Goal: Find specific page/section: Find specific page/section

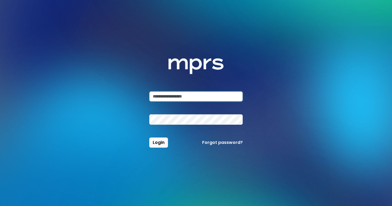
click at [191, 97] on input "email" at bounding box center [195, 97] width 93 height 10
click at [200, 98] on input "email" at bounding box center [195, 97] width 93 height 10
click at [162, 145] on div "Login Forgot password?" at bounding box center [196, 143] width 100 height 10
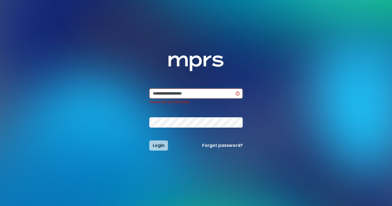
click at [180, 97] on input "email" at bounding box center [195, 94] width 93 height 10
paste input "**********"
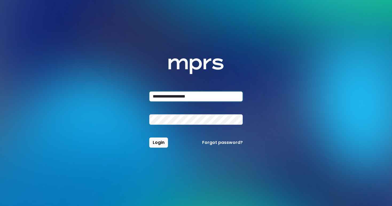
type input "**********"
click at [163, 143] on span "Login" at bounding box center [159, 143] width 12 height 6
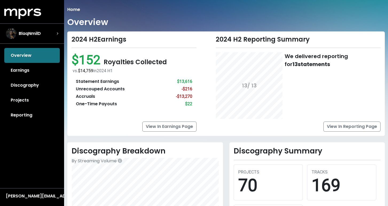
click at [239, 9] on ol "Home" at bounding box center [225, 9] width 317 height 6
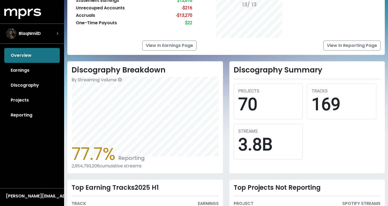
scroll to position [82, 0]
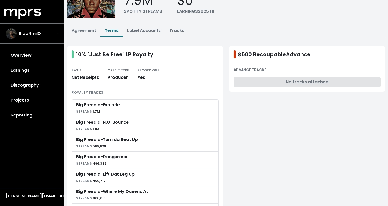
scroll to position [48, 0]
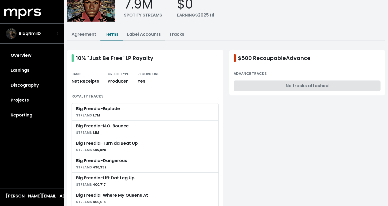
click at [133, 36] on link "Label Accounts" at bounding box center [144, 34] width 34 height 6
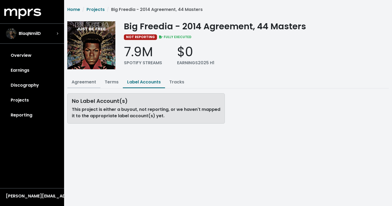
click at [90, 81] on link "Agreement" at bounding box center [84, 82] width 25 height 6
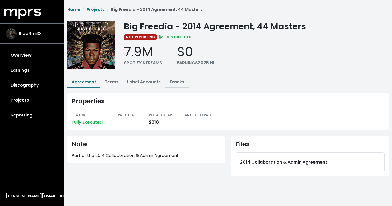
click at [176, 85] on link "Tracks" at bounding box center [176, 82] width 15 height 6
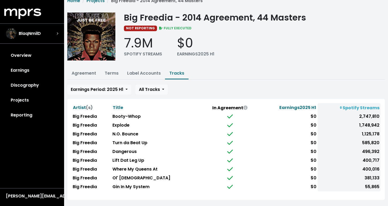
scroll to position [14, 0]
